Goal: Navigation & Orientation: Find specific page/section

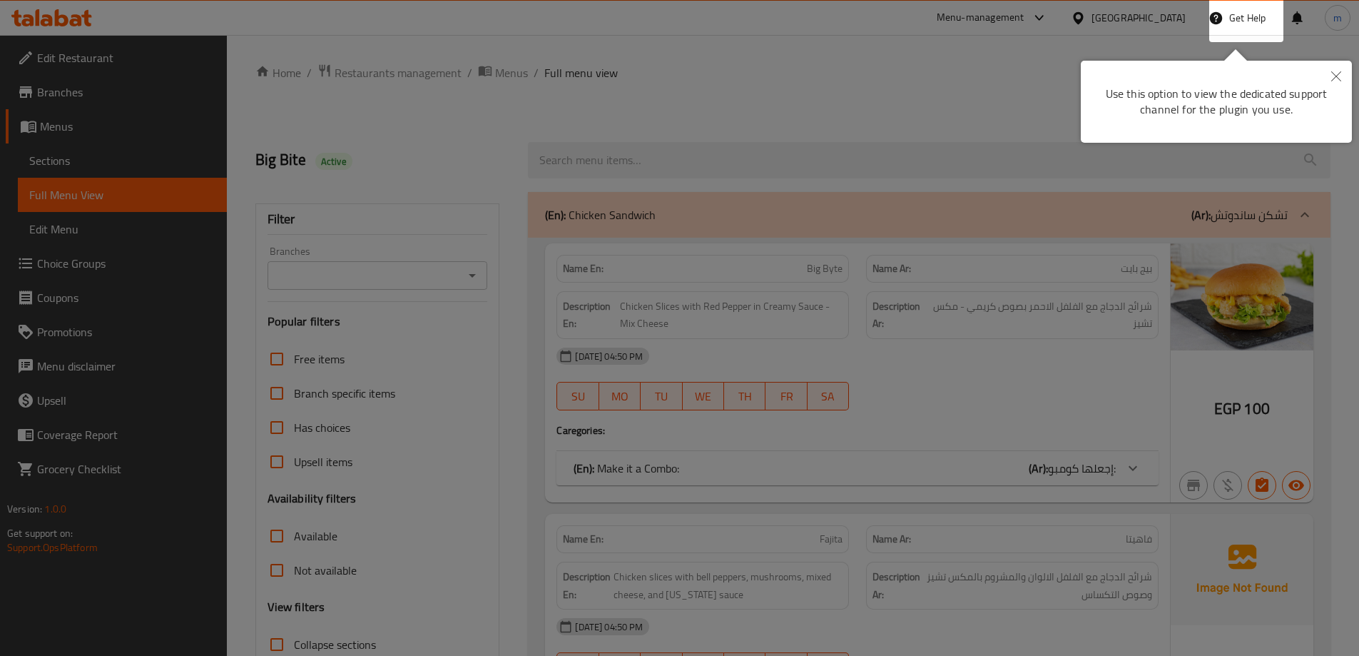
click at [1335, 79] on icon "Close" at bounding box center [1336, 76] width 10 height 10
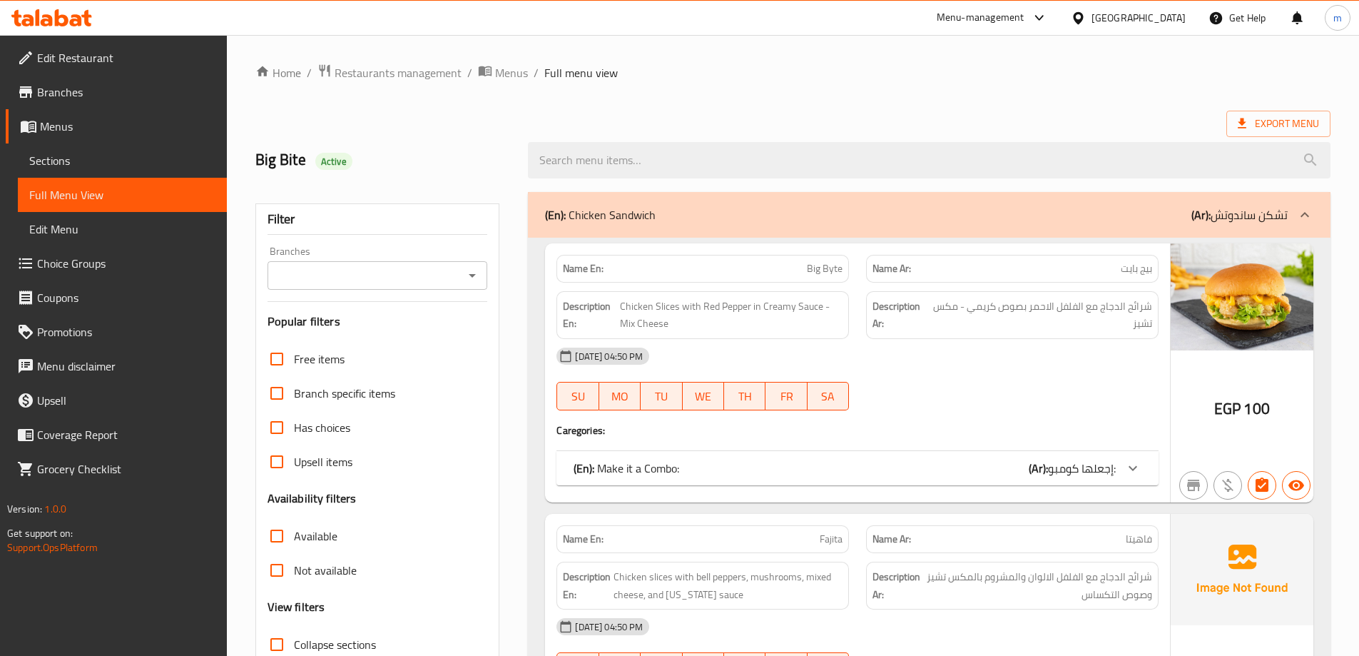
click at [1193, 19] on div "[GEOGRAPHIC_DATA]" at bounding box center [1128, 18] width 138 height 34
click at [1163, 29] on div "[GEOGRAPHIC_DATA]" at bounding box center [1128, 18] width 138 height 34
click at [1175, 14] on div "[GEOGRAPHIC_DATA]" at bounding box center [1138, 18] width 94 height 16
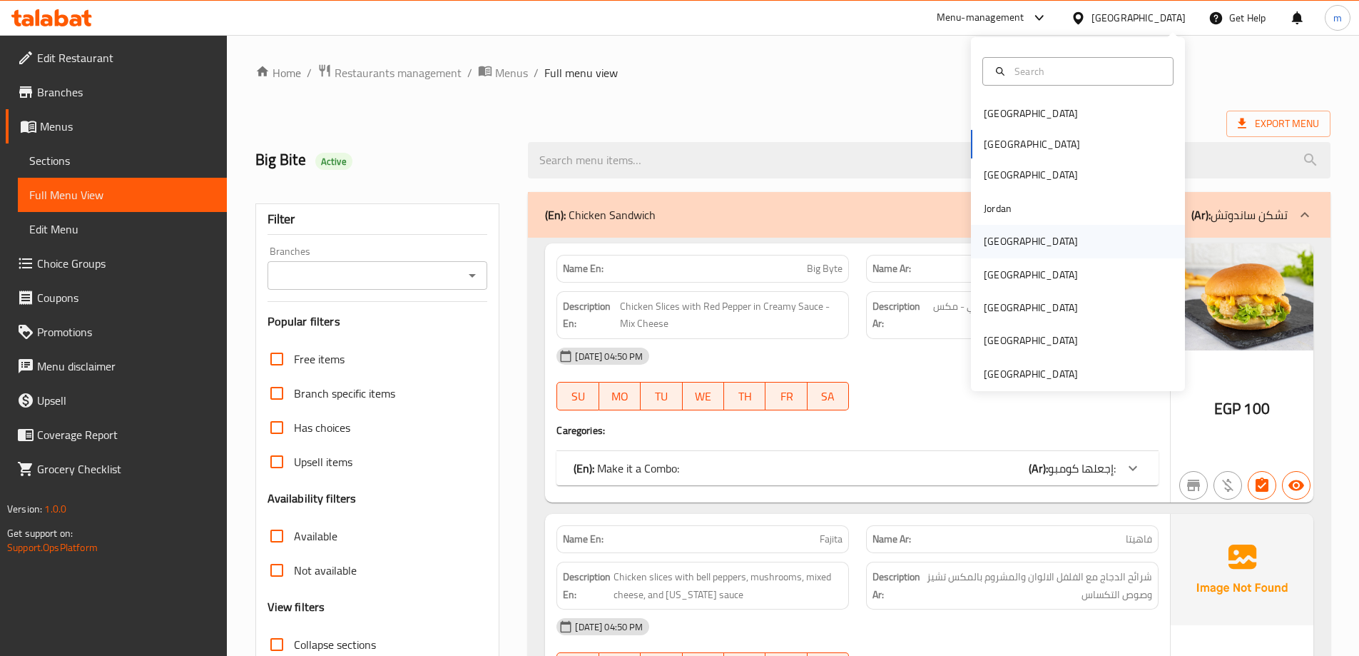
click at [1041, 245] on div "[GEOGRAPHIC_DATA]" at bounding box center [1078, 241] width 214 height 33
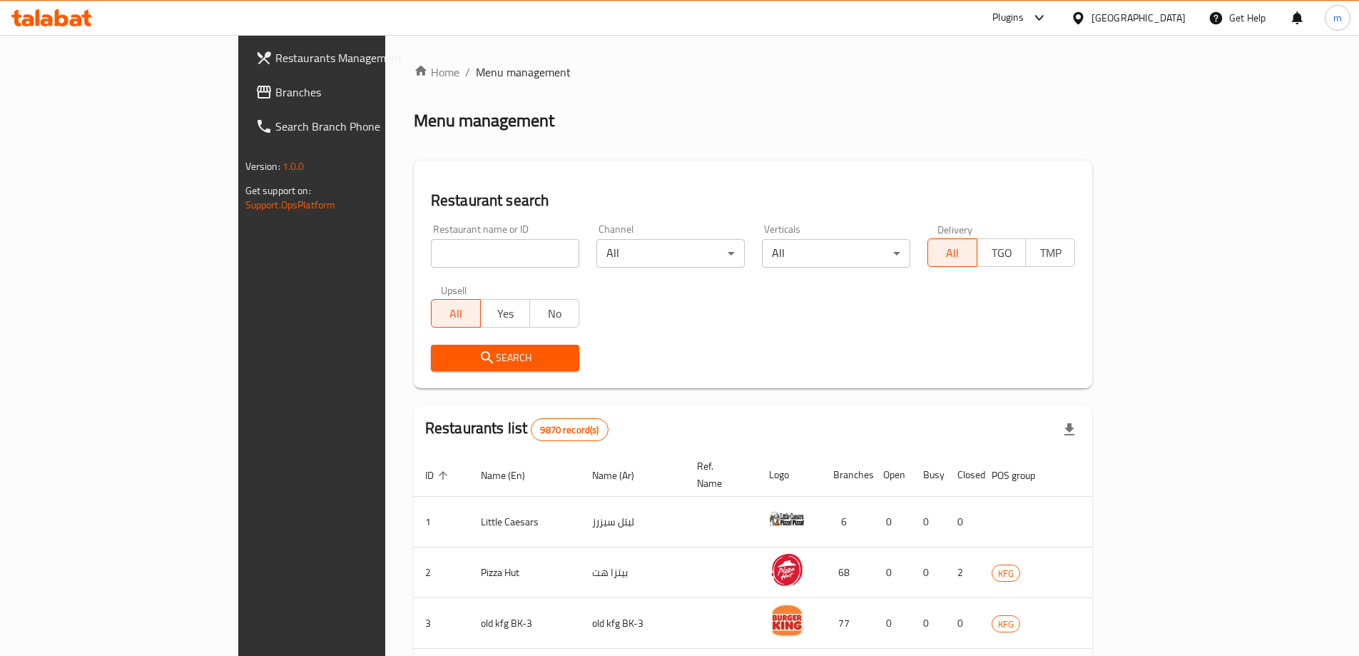
click at [1176, 19] on div "[GEOGRAPHIC_DATA]" at bounding box center [1138, 18] width 94 height 16
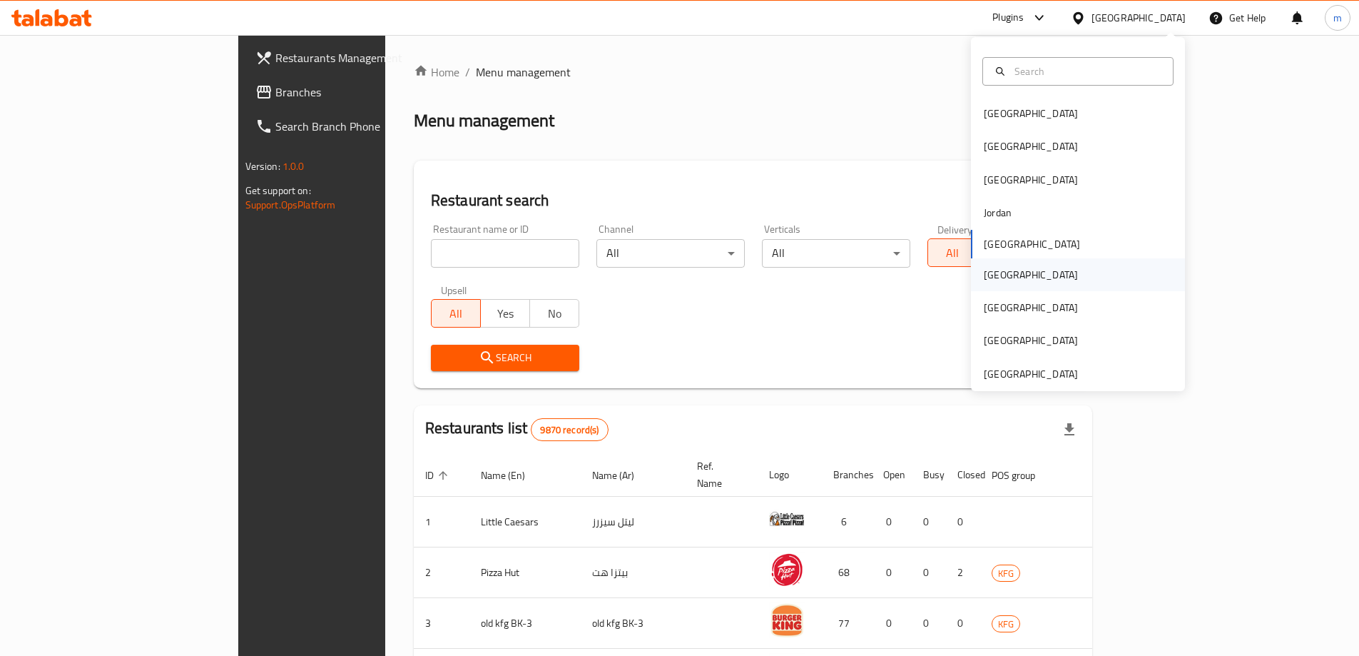
click at [1029, 268] on div "[GEOGRAPHIC_DATA]" at bounding box center [1078, 274] width 214 height 33
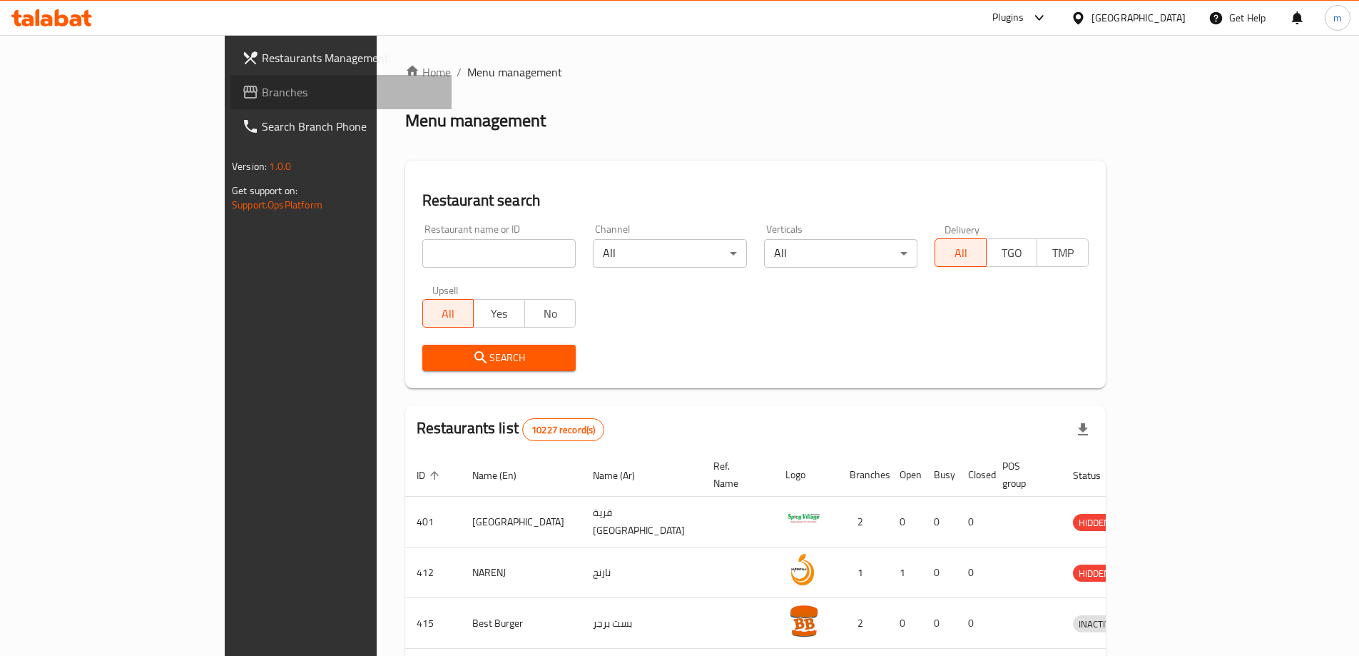
click at [262, 87] on span "Branches" at bounding box center [351, 91] width 178 height 17
